Goal: Task Accomplishment & Management: Manage account settings

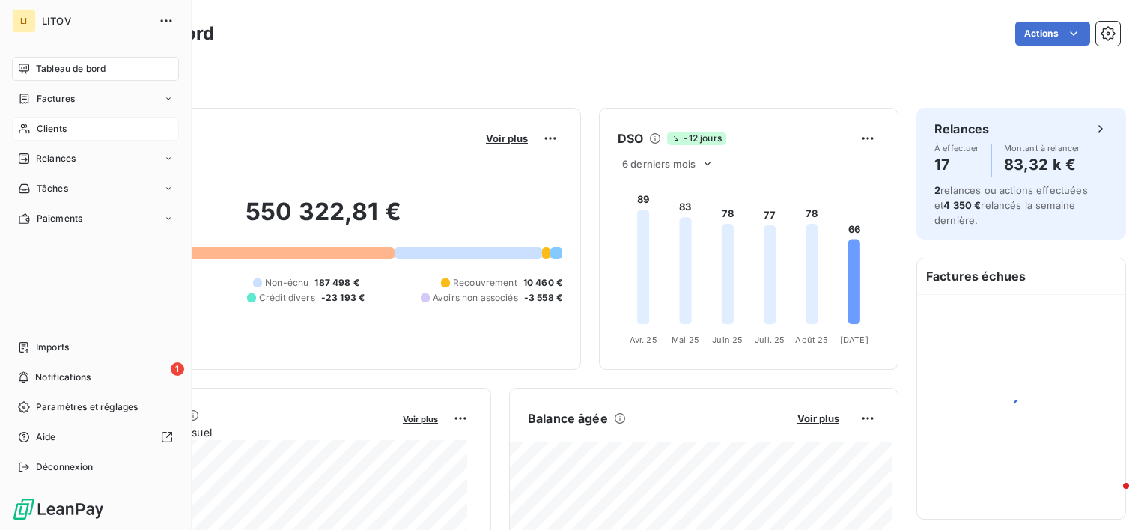
click at [43, 129] on span "Clients" at bounding box center [52, 128] width 30 height 13
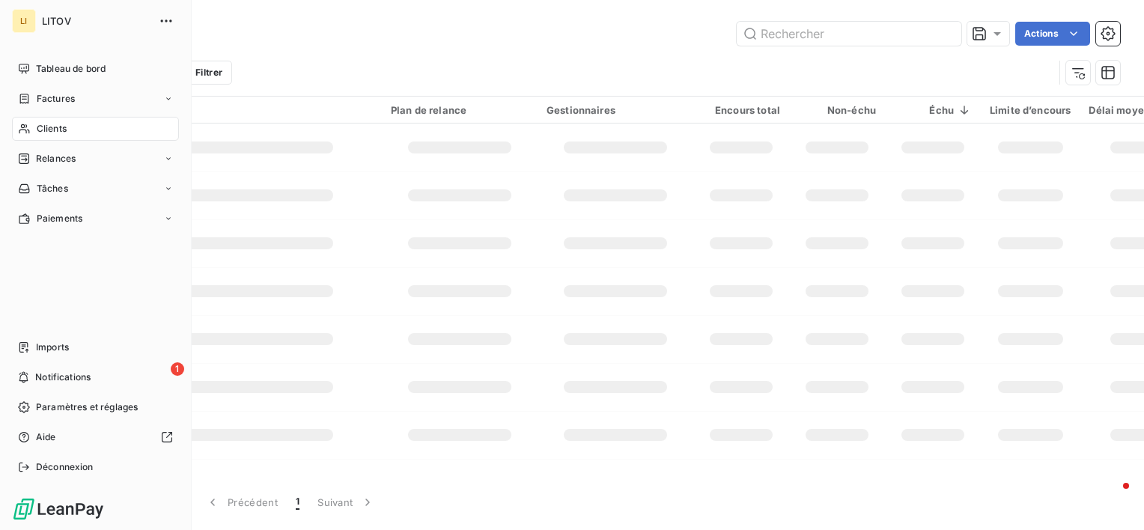
click at [45, 126] on span "Clients" at bounding box center [52, 128] width 30 height 13
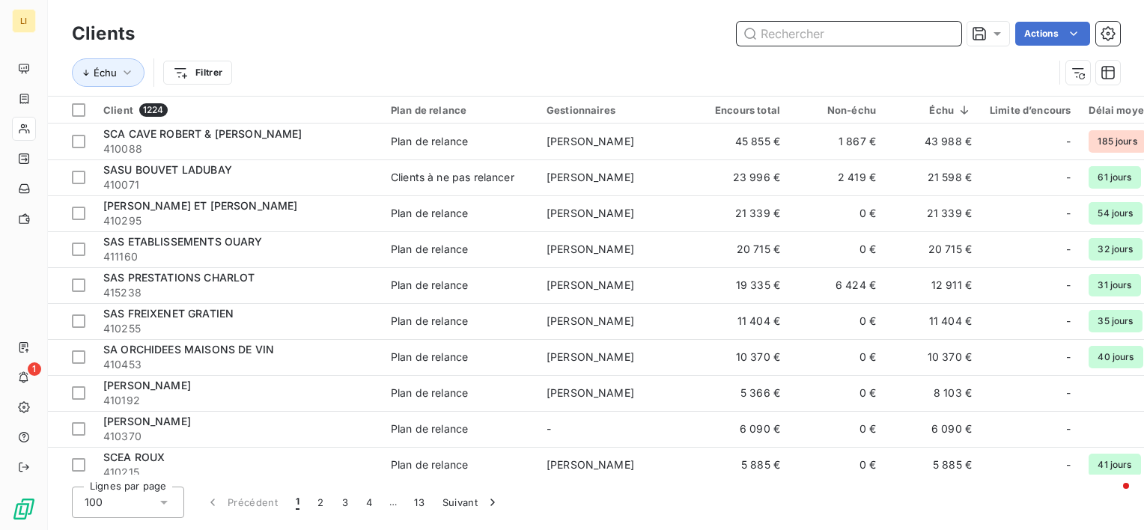
click at [764, 34] on input "text" at bounding box center [849, 34] width 225 height 24
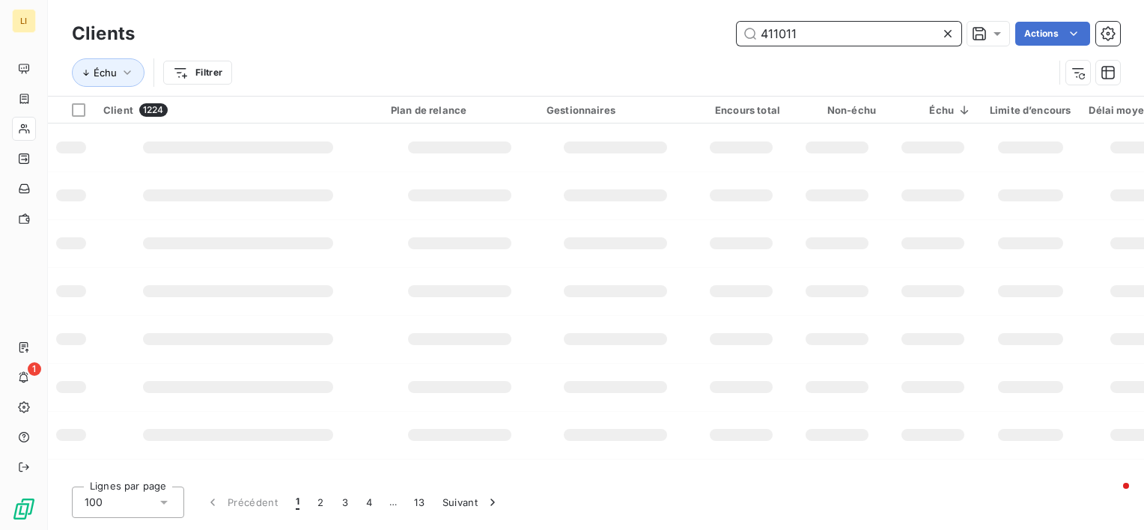
type input "411011"
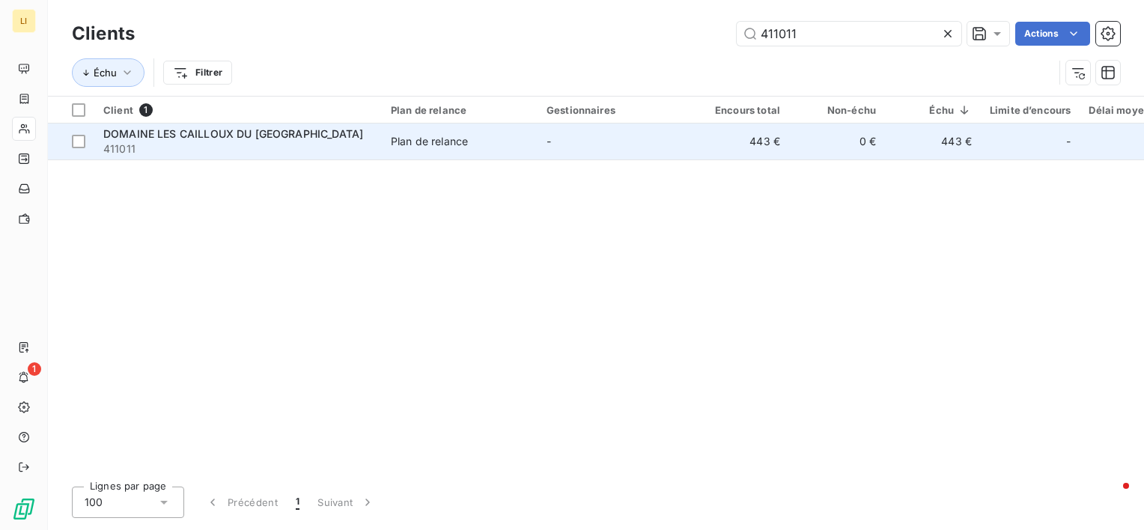
click at [301, 147] on span "411011" at bounding box center [238, 149] width 270 height 15
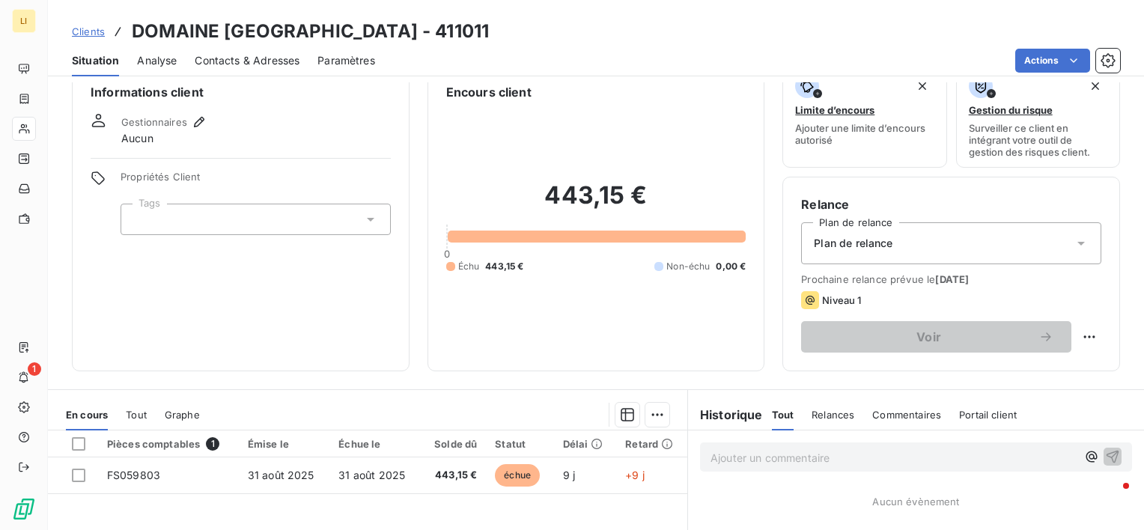
scroll to position [25, 0]
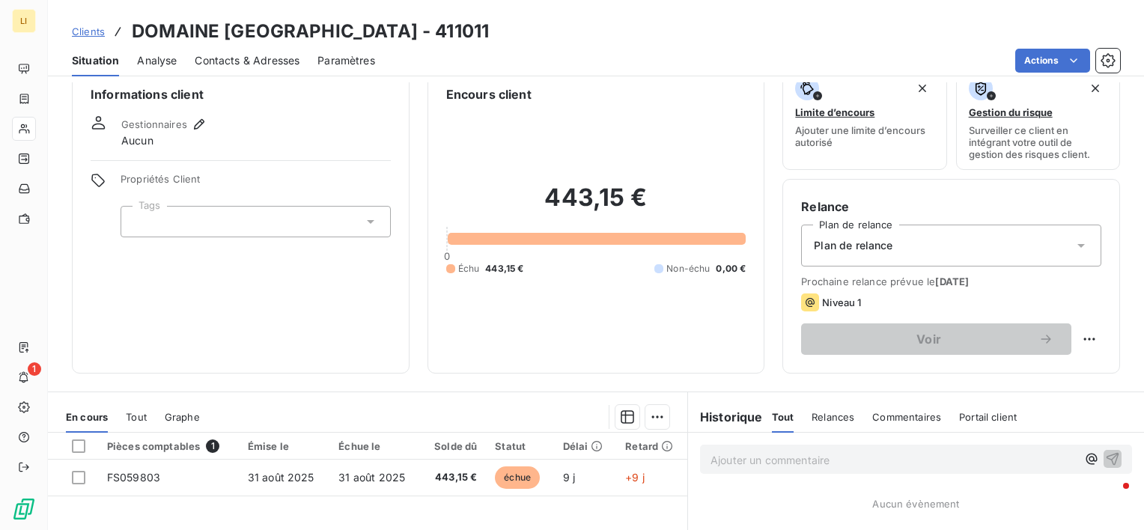
click at [252, 66] on span "Contacts & Adresses" at bounding box center [247, 60] width 105 height 15
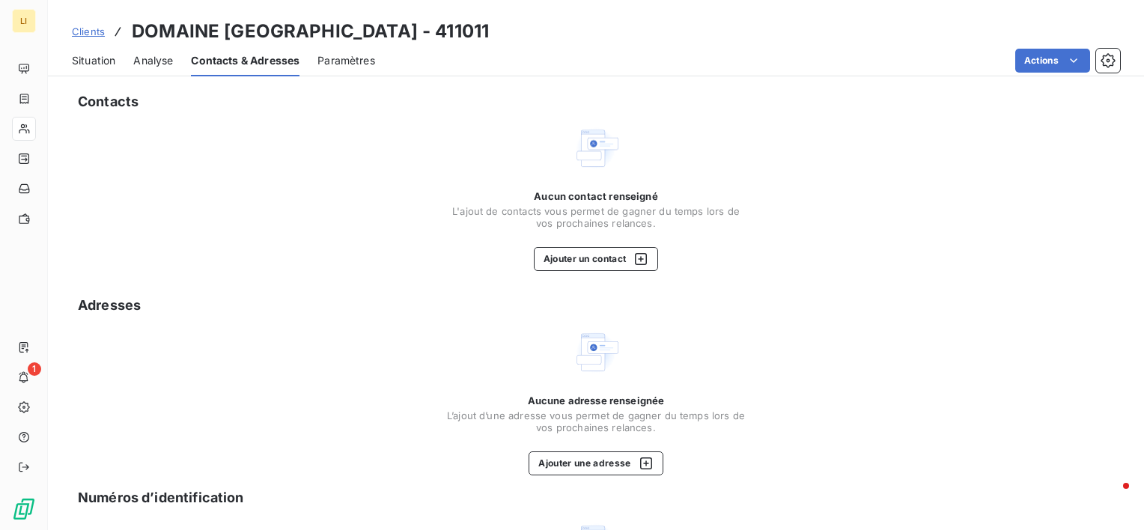
click at [583, 283] on div "Contacts Aucun contact renseigné L'ajout de contacts vous permet de gagner du t…" at bounding box center [596, 392] width 1096 height 621
click at [583, 264] on button "Ajouter un contact" at bounding box center [596, 259] width 125 height 24
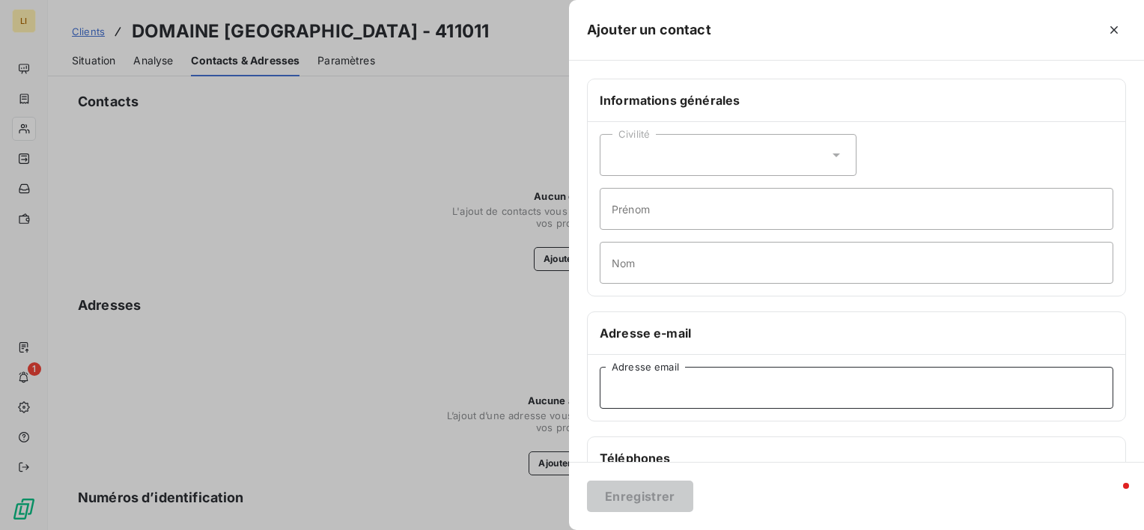
click at [636, 389] on input "Adresse email" at bounding box center [857, 388] width 514 height 42
paste input "timothe.breuil@hotmail.fr"
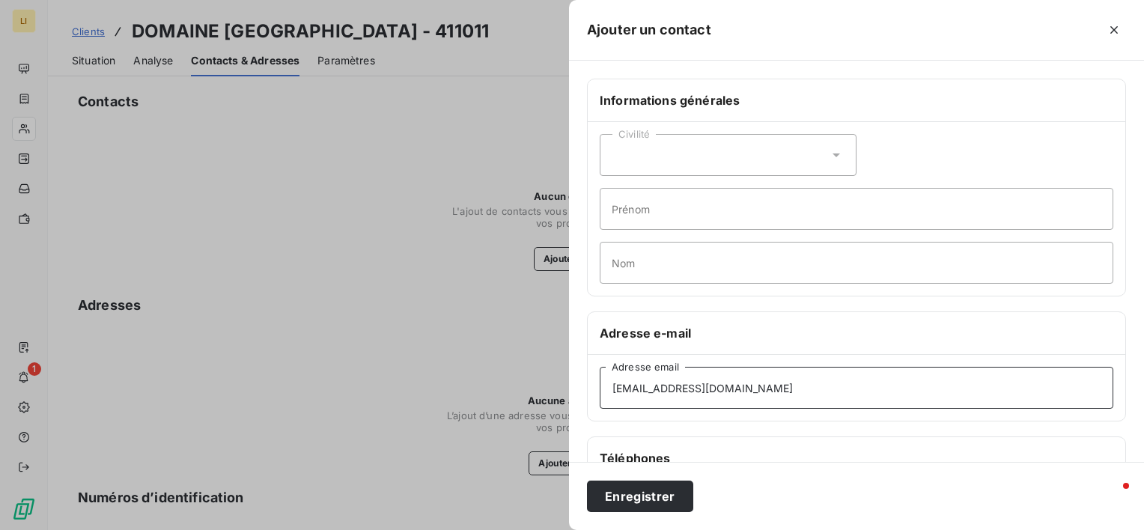
type input "timothe.breuil@hotmail.fr"
click at [635, 494] on button "Enregistrer" at bounding box center [640, 496] width 106 height 31
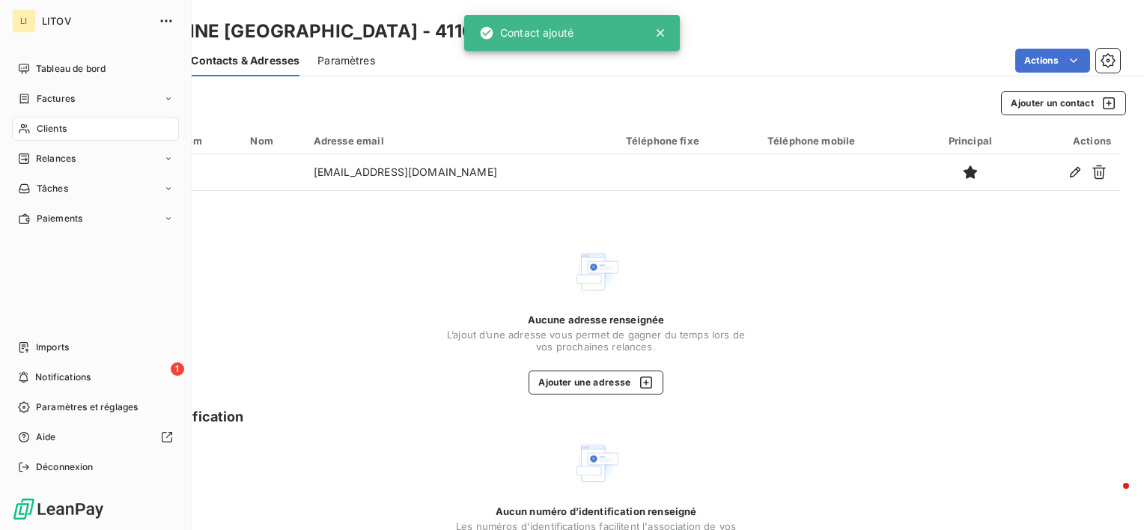
drag, startPoint x: 45, startPoint y: 63, endPoint x: 148, endPoint y: 136, distance: 126.3
click at [36, 68] on span "Tableau de bord" at bounding box center [71, 68] width 70 height 13
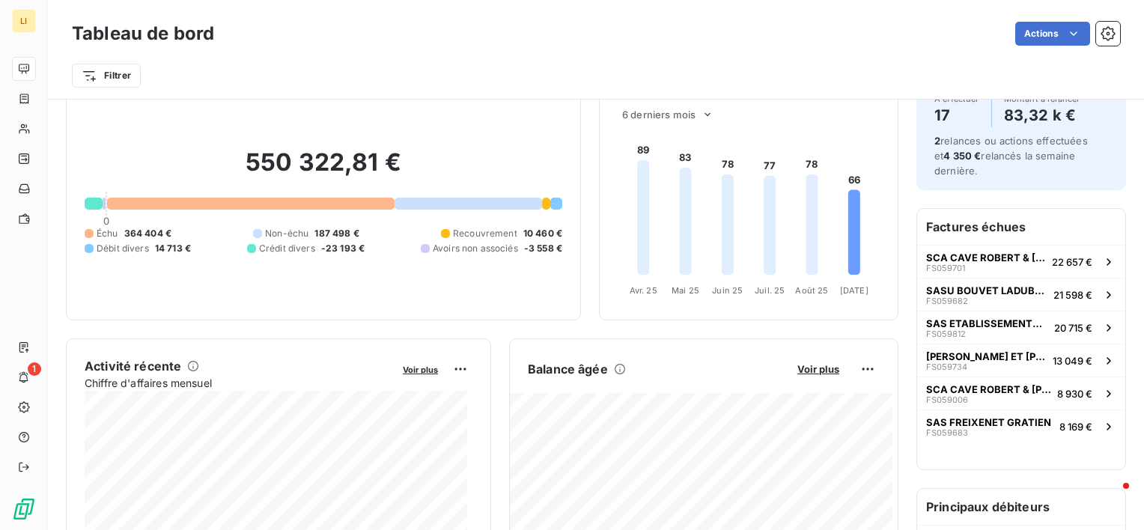
scroll to position [50, 0]
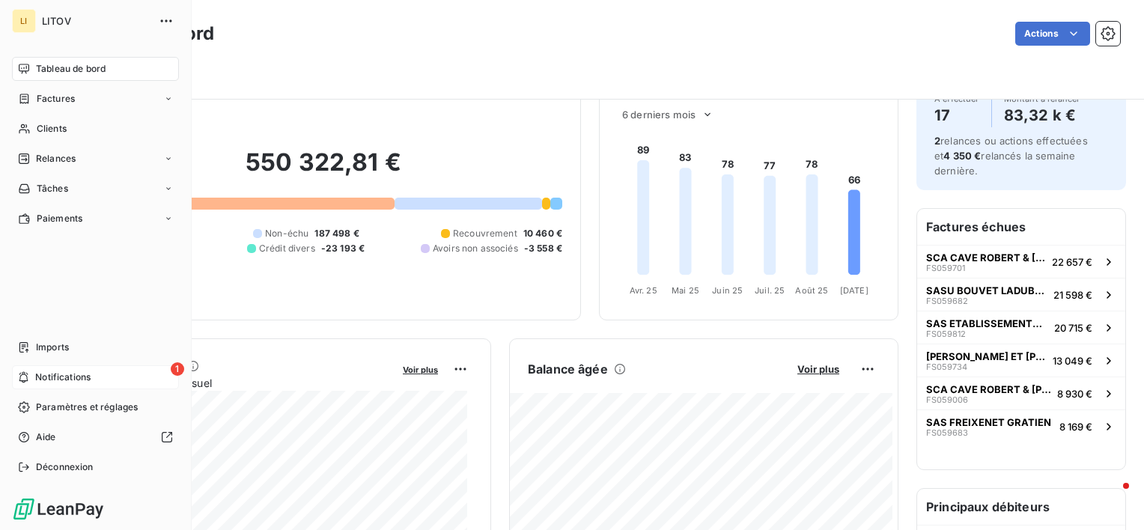
click at [27, 375] on icon at bounding box center [23, 377] width 11 height 12
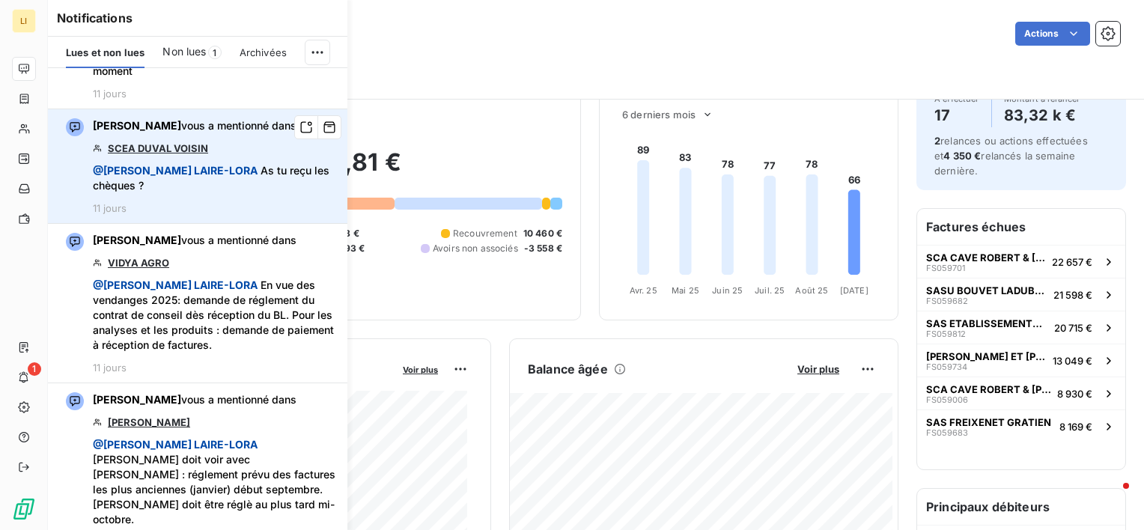
scroll to position [824, 0]
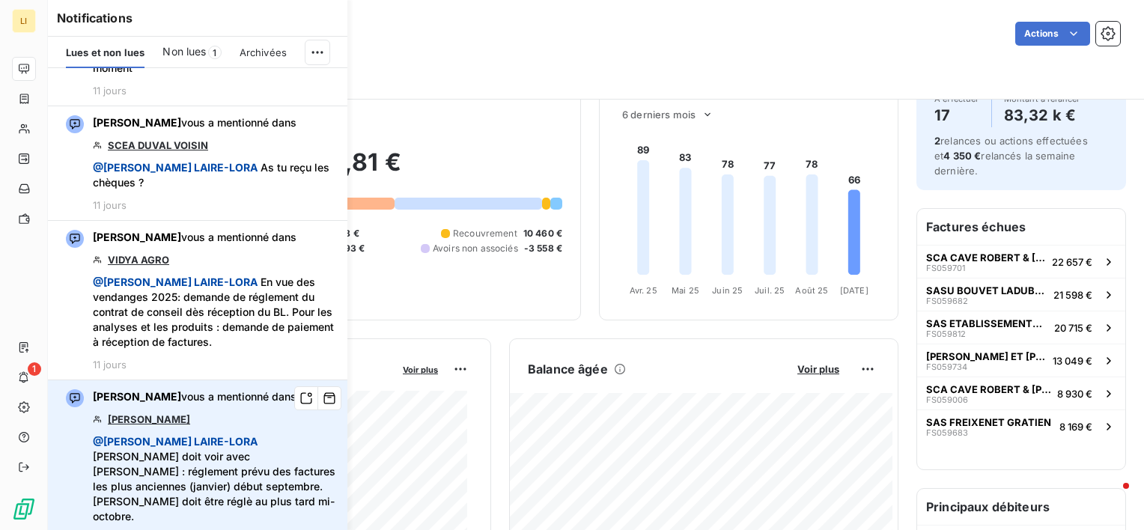
click at [190, 413] on link "[PERSON_NAME]" at bounding box center [149, 419] width 82 height 12
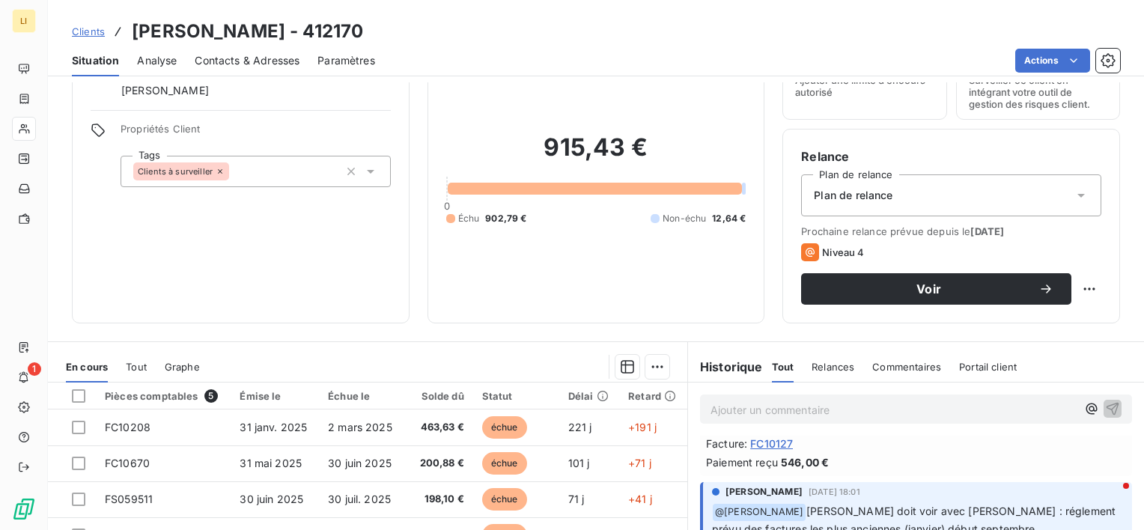
scroll to position [100, 0]
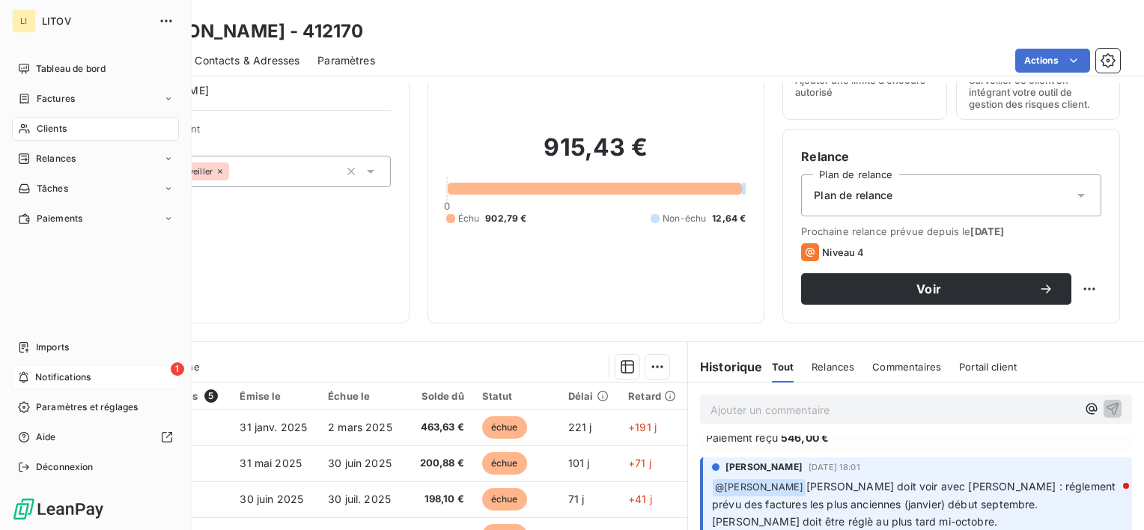
click at [40, 377] on span "Notifications" at bounding box center [62, 377] width 55 height 13
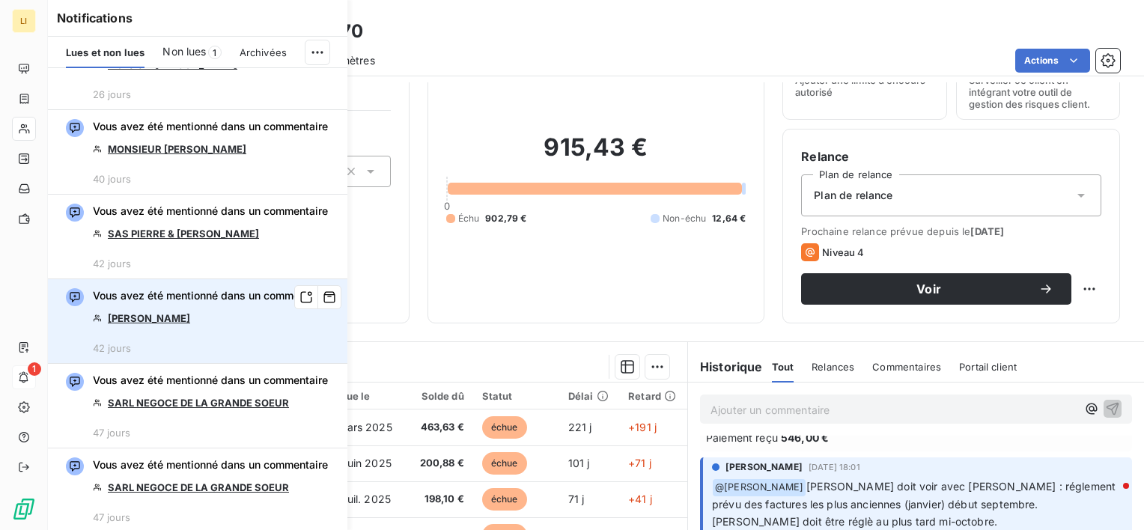
scroll to position [1797, 0]
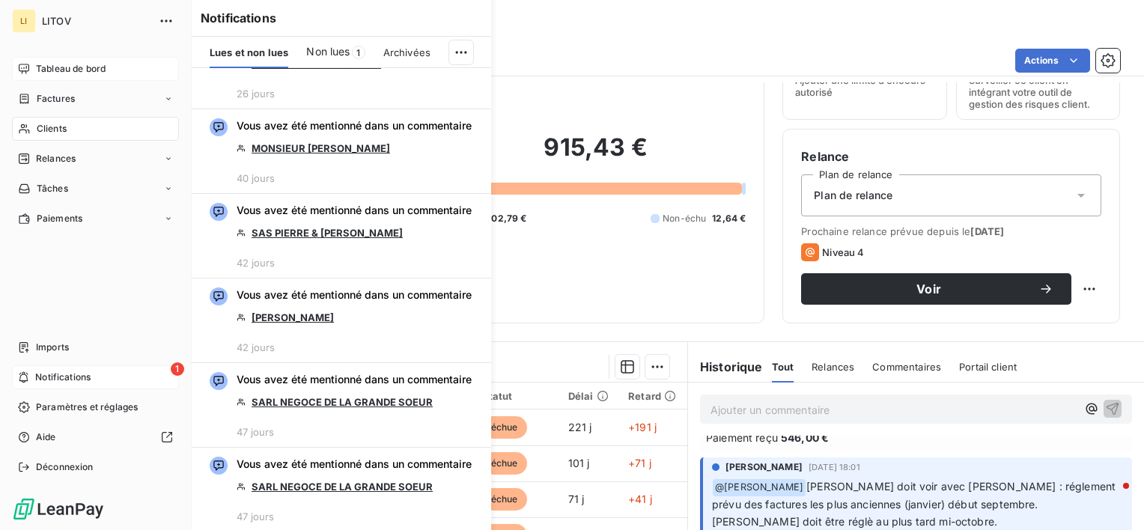
click at [49, 71] on span "Tableau de bord" at bounding box center [71, 68] width 70 height 13
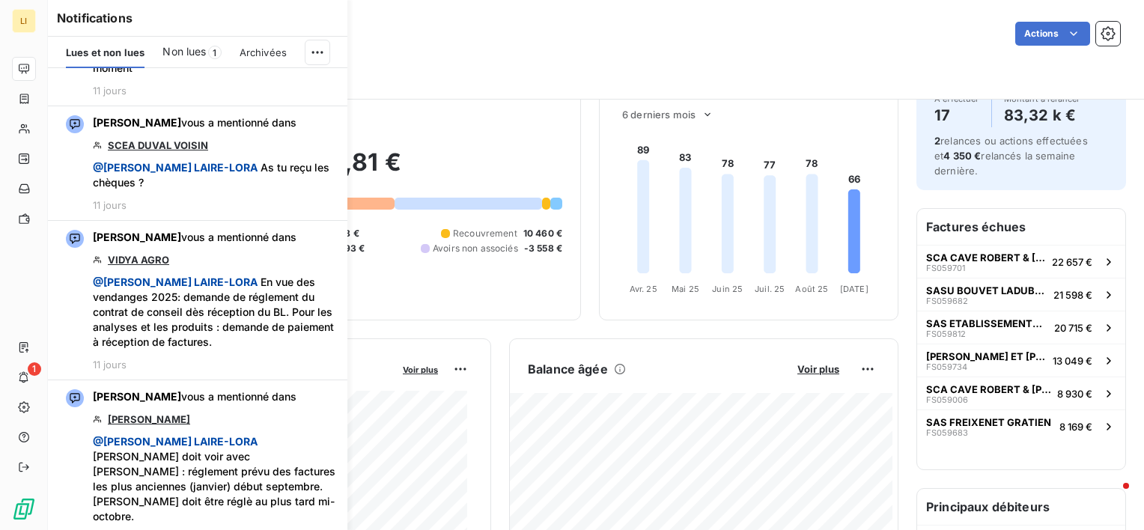
scroll to position [824, 0]
